Goal: Use online tool/utility: Utilize a website feature to perform a specific function

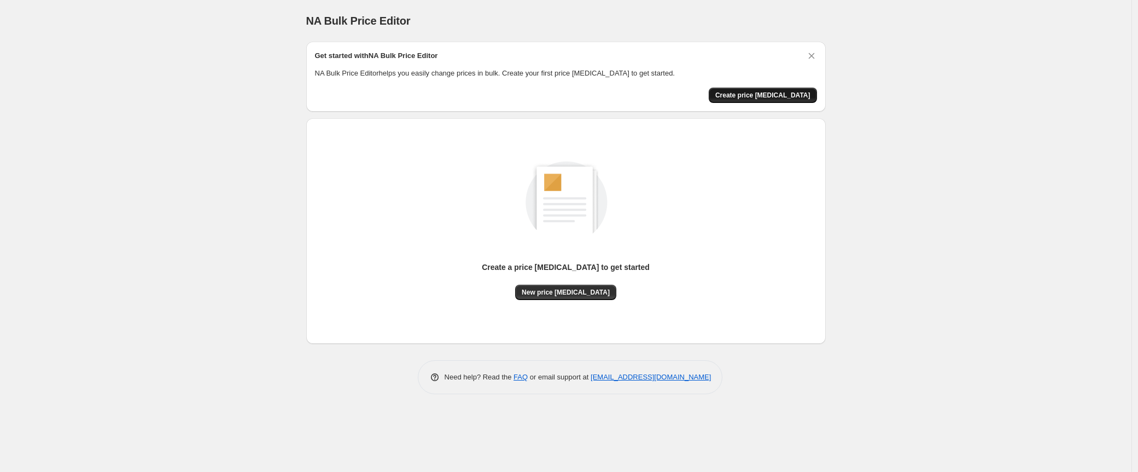
click at [781, 90] on button "Create price [MEDICAL_DATA]" at bounding box center [763, 95] width 108 height 15
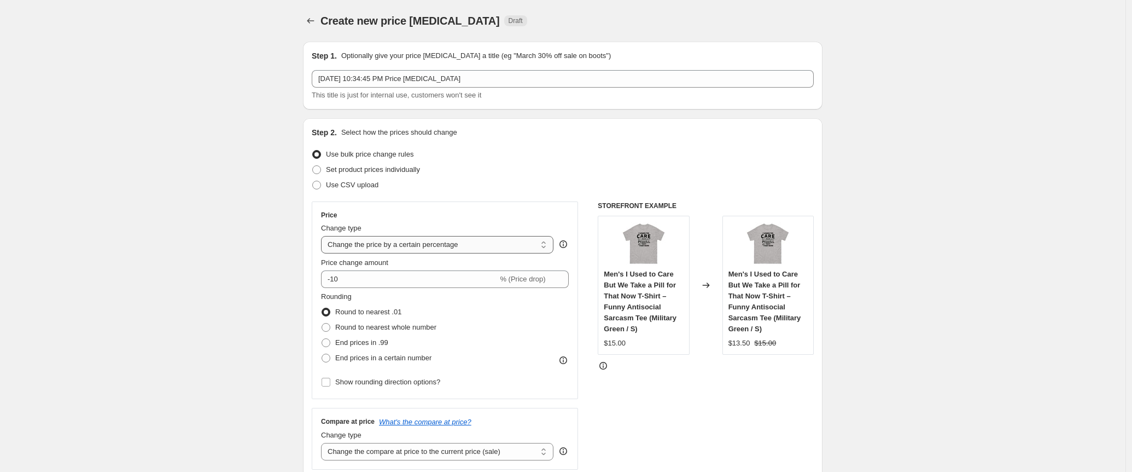
click at [436, 241] on select "Change the price to a certain amount Change the price by a certain amount Chang…" at bounding box center [437, 245] width 232 height 18
select select "by"
click at [324, 236] on select "Change the price to a certain amount Change the price by a certain amount Chang…" at bounding box center [437, 245] width 232 height 18
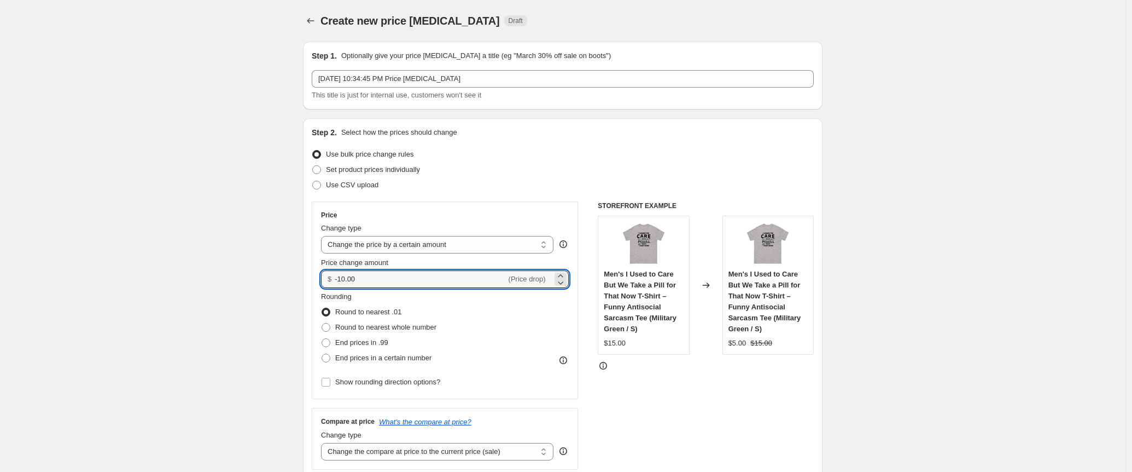
drag, startPoint x: 421, startPoint y: 276, endPoint x: 328, endPoint y: 276, distance: 92.4
click at [328, 276] on div "$ -10.00 (Price drop)" at bounding box center [445, 279] width 248 height 18
type input "1.00"
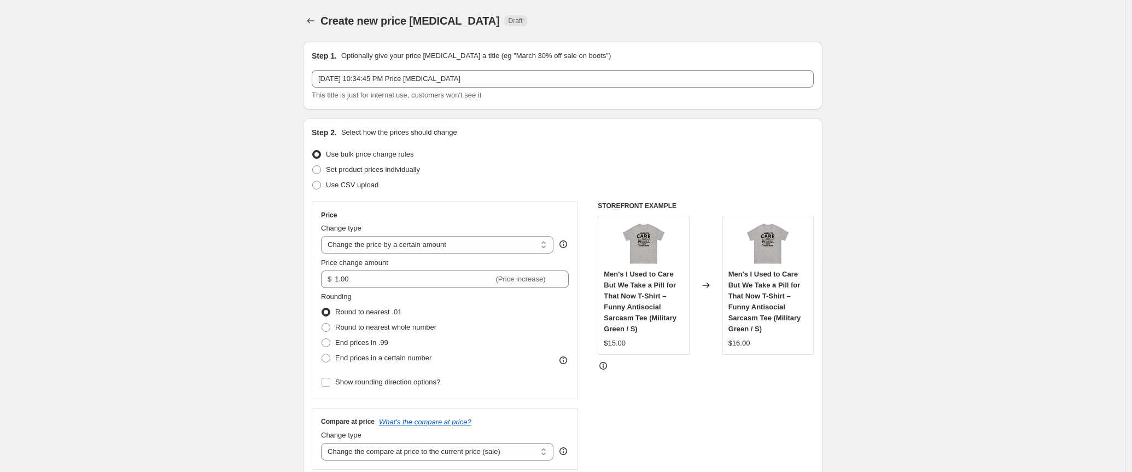
click at [384, 240] on select "Change the price to a certain amount Change the price by a certain amount Chang…" at bounding box center [437, 245] width 232 height 18
